Goal: Information Seeking & Learning: Learn about a topic

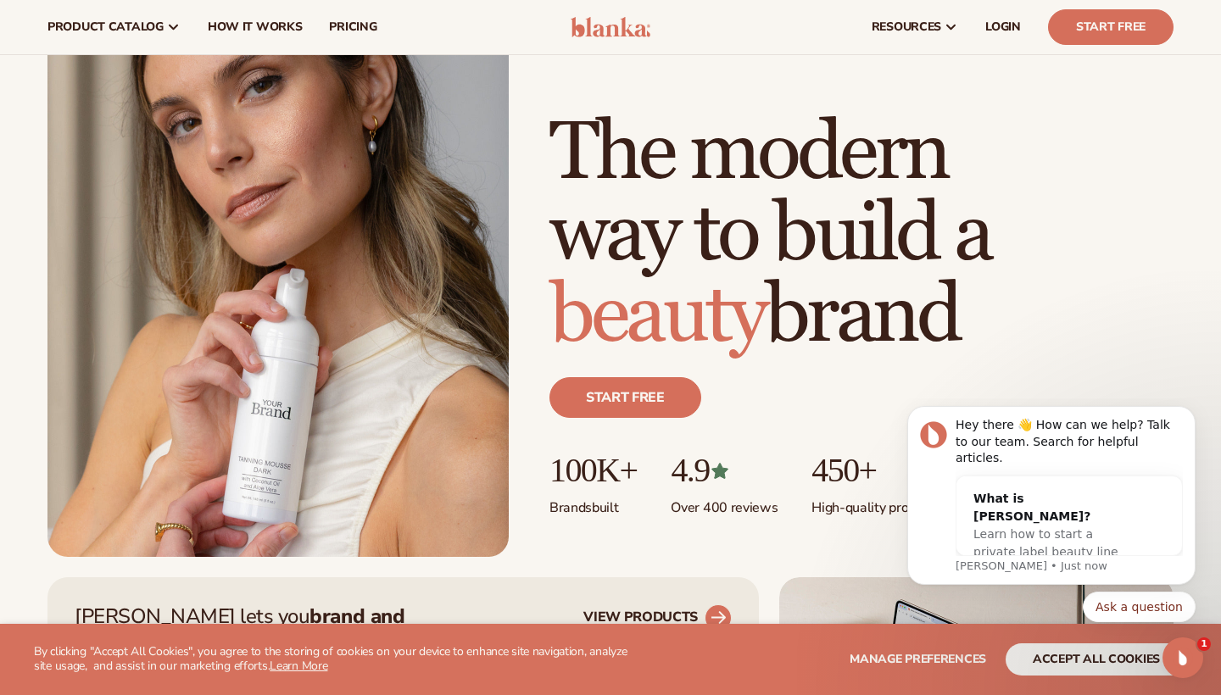
scroll to position [65, 0]
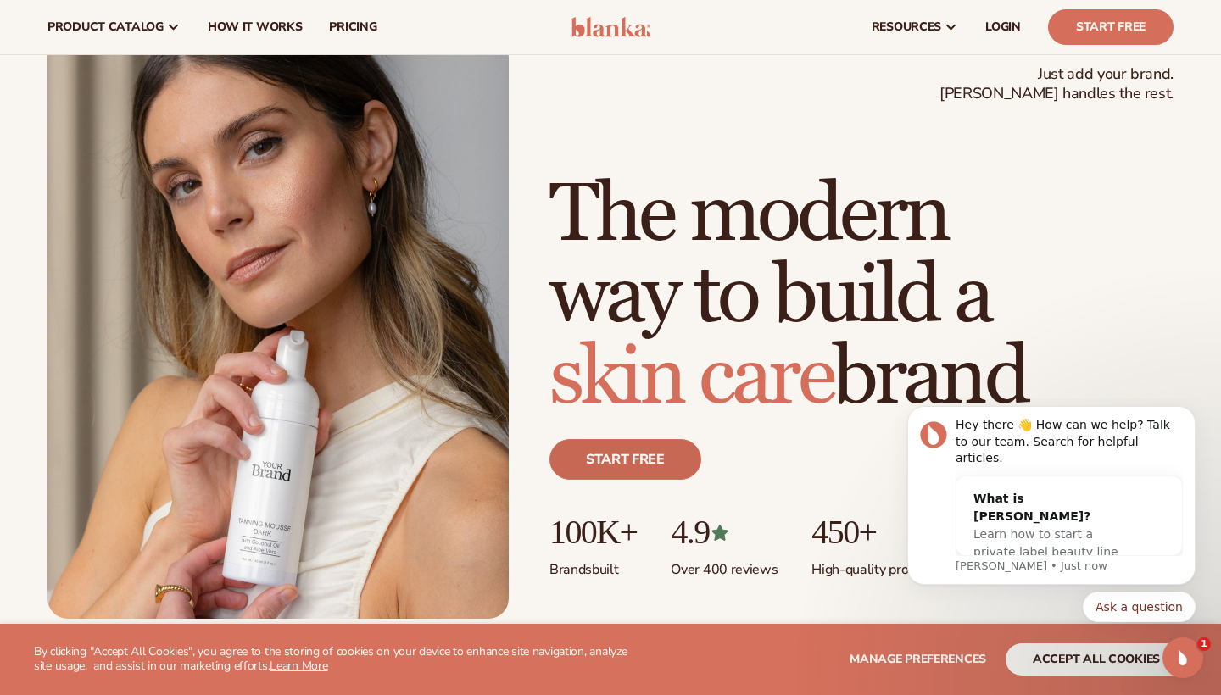
click at [617, 467] on link "Start free" at bounding box center [625, 459] width 152 height 41
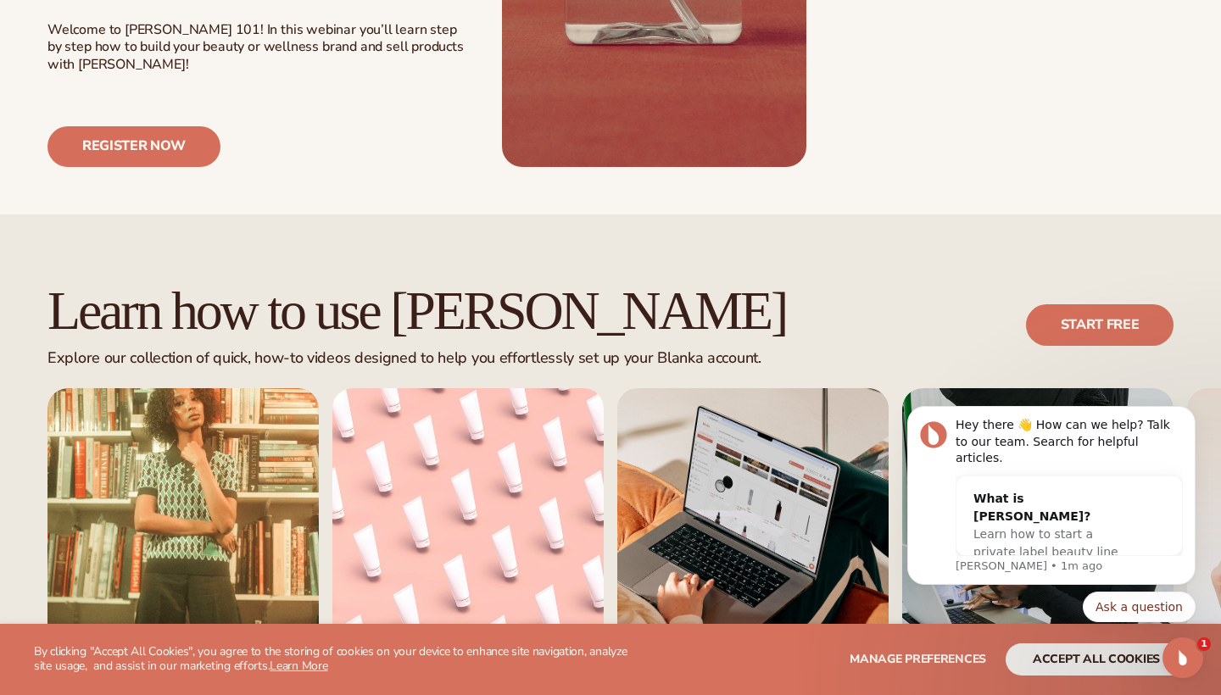
scroll to position [856, 0]
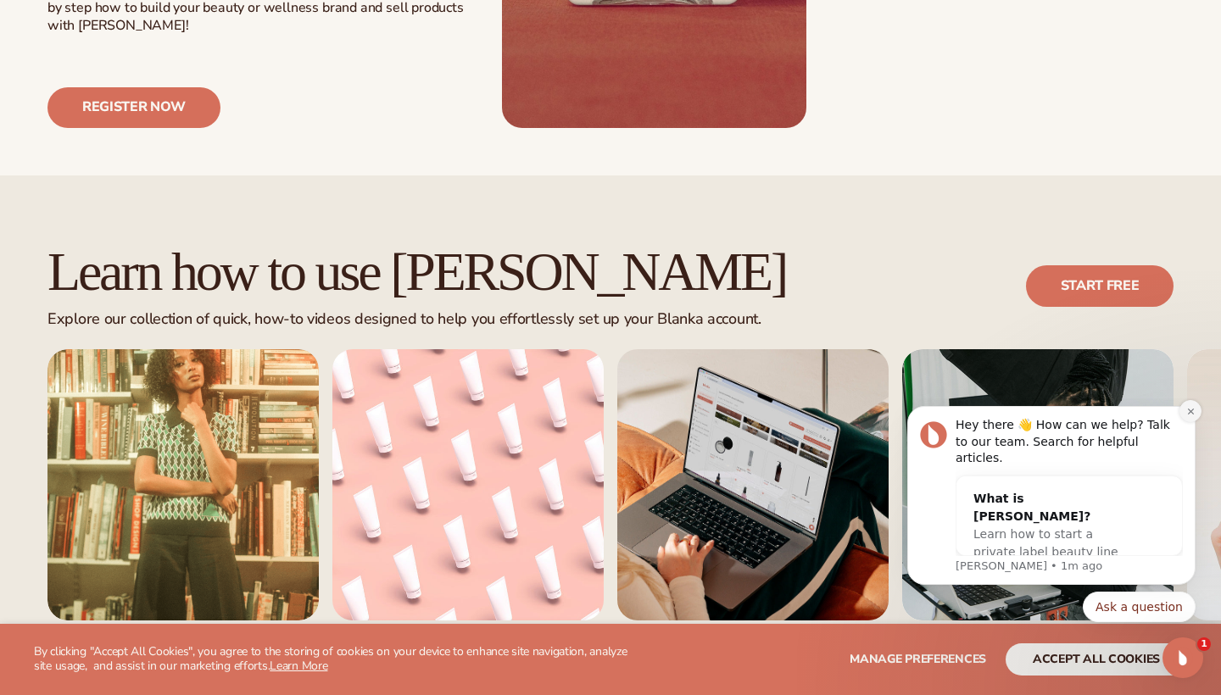
click at [1192, 416] on icon "Dismiss notification" at bounding box center [1190, 411] width 9 height 9
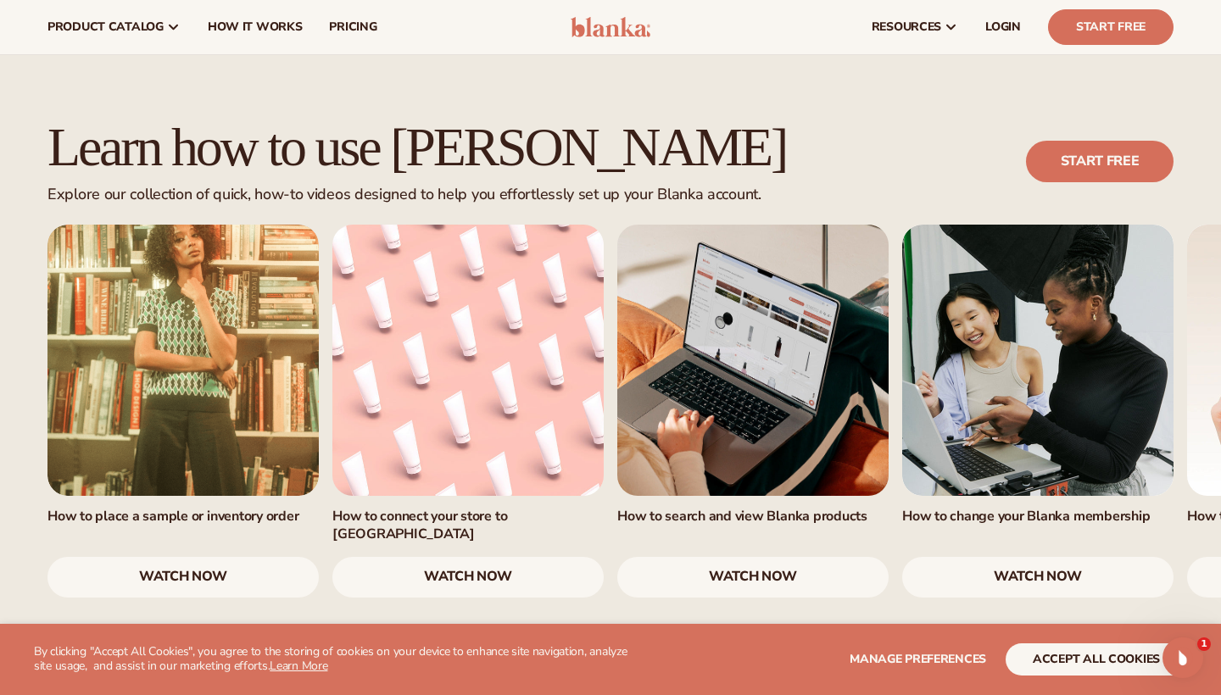
scroll to position [977, 0]
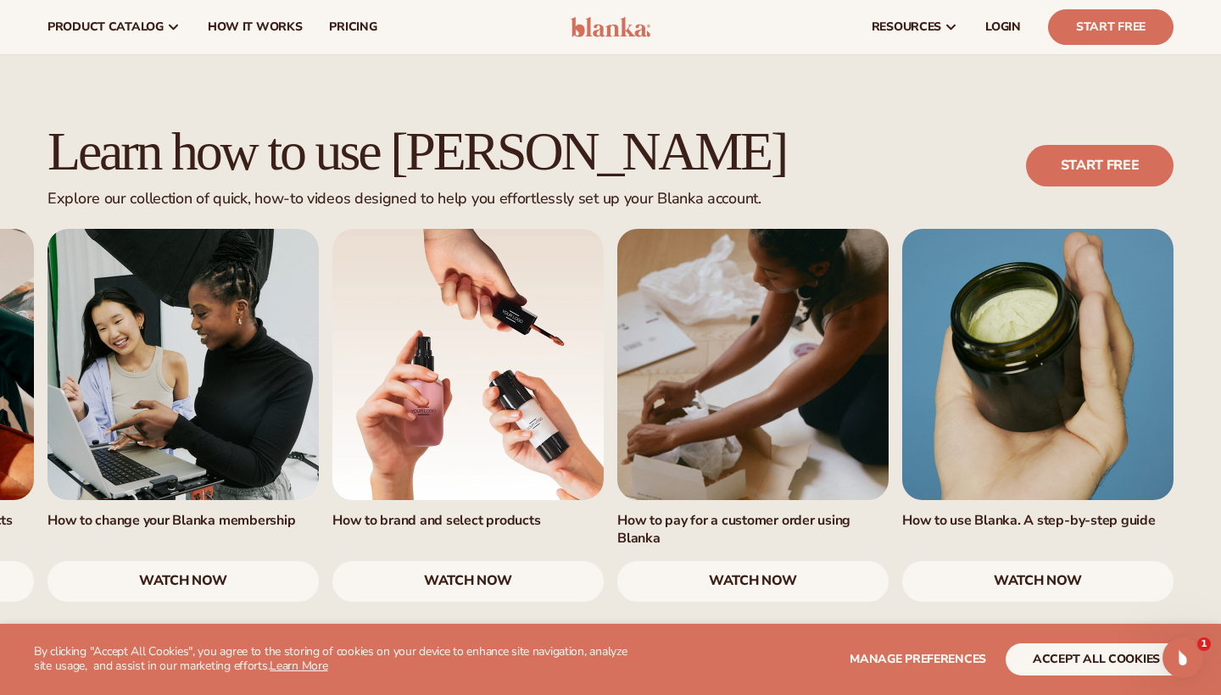
click at [482, 561] on link "watch now" at bounding box center [467, 581] width 271 height 41
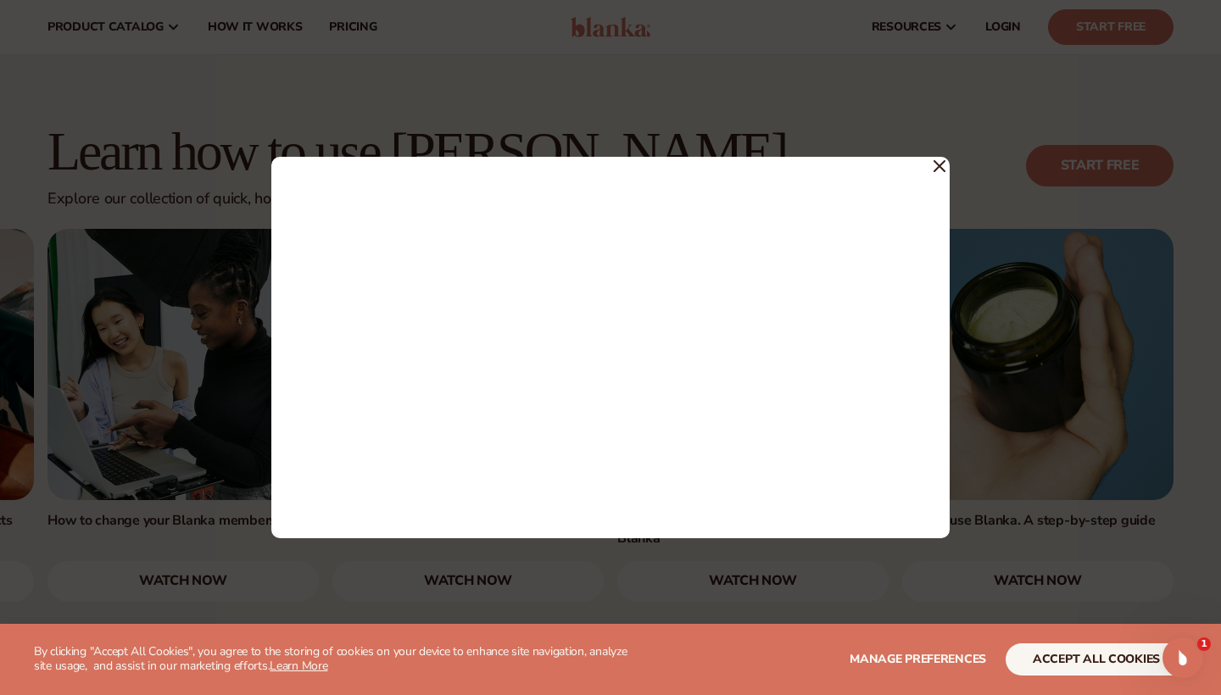
click at [940, 165] on icon at bounding box center [939, 166] width 10 height 10
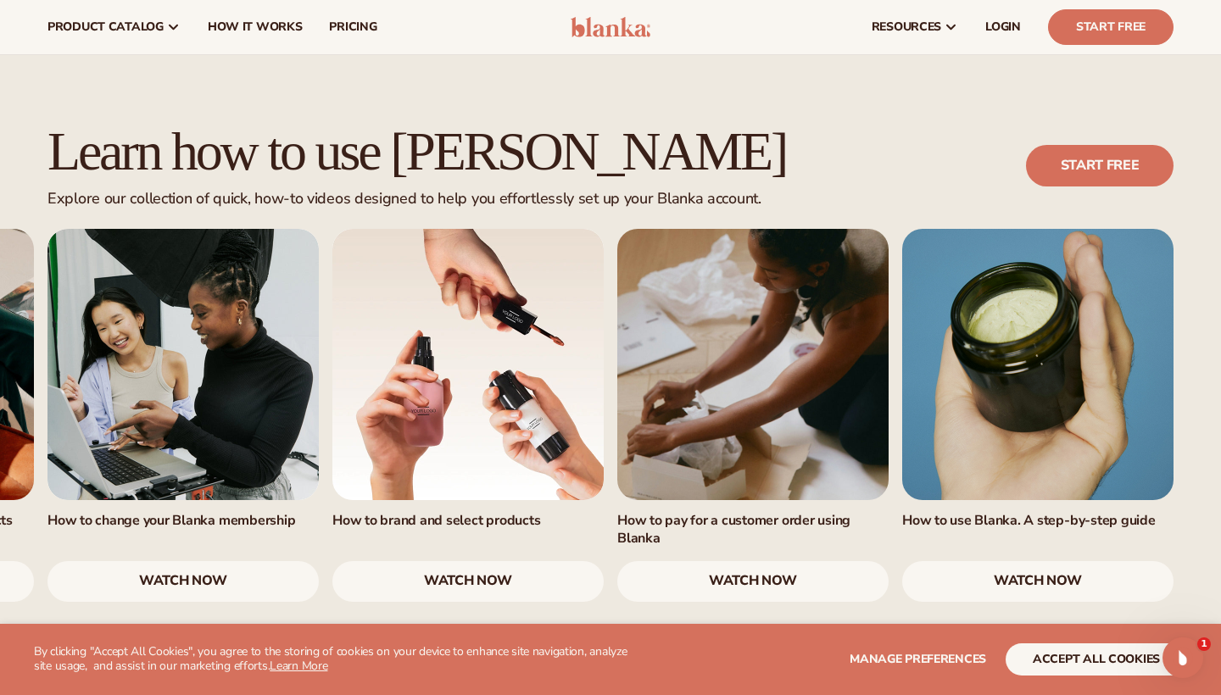
click at [432, 561] on link "watch now" at bounding box center [467, 581] width 271 height 41
